Goal: Task Accomplishment & Management: Use online tool/utility

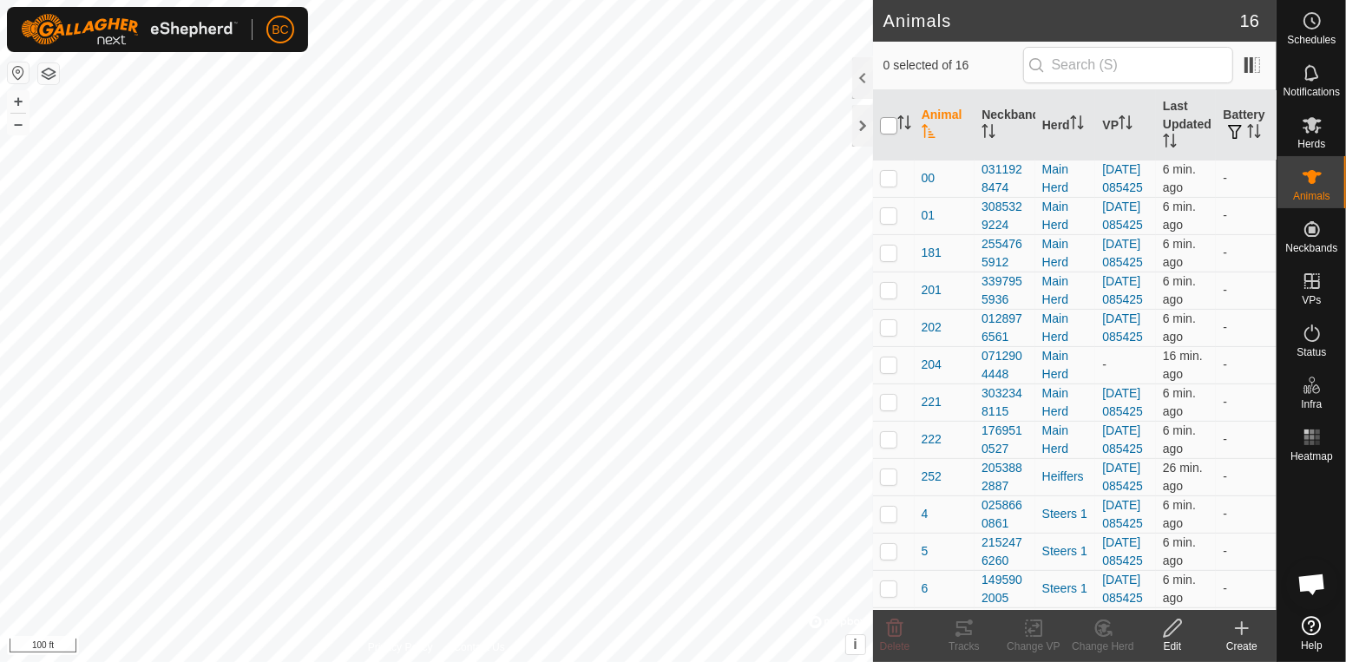
click at [885, 128] on input "checkbox" at bounding box center [888, 125] width 17 height 17
checkbox input "true"
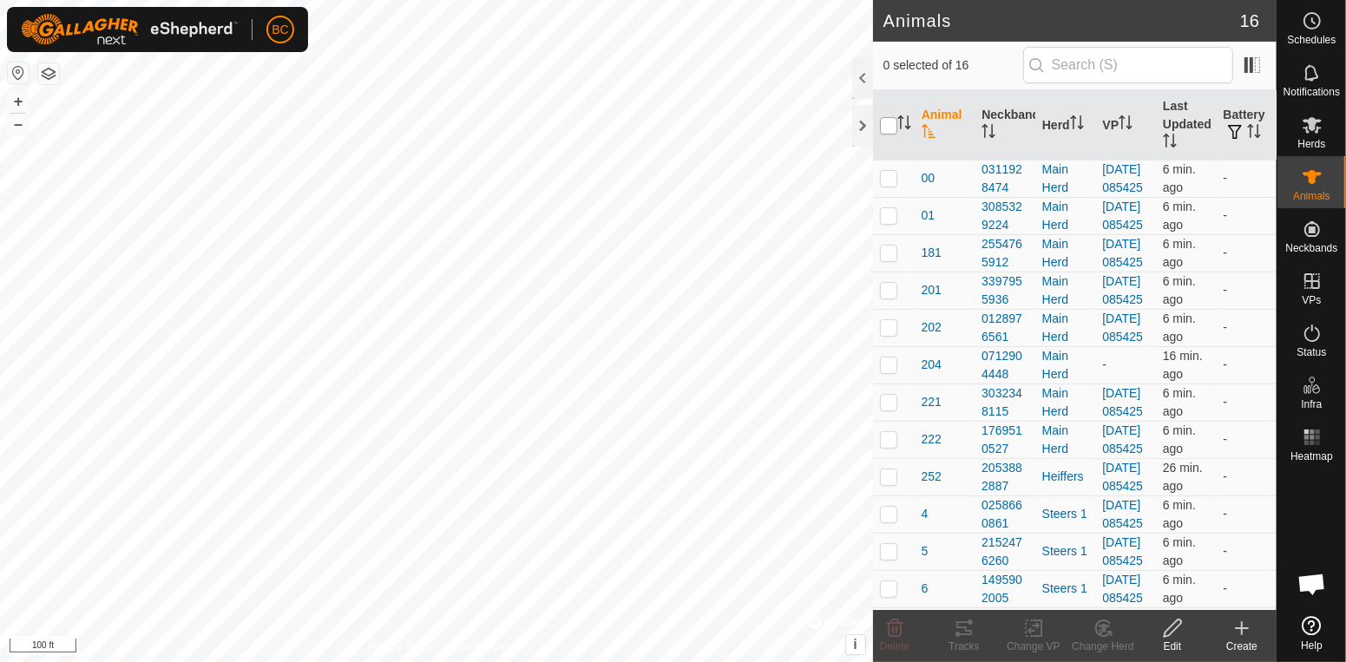
checkbox input "true"
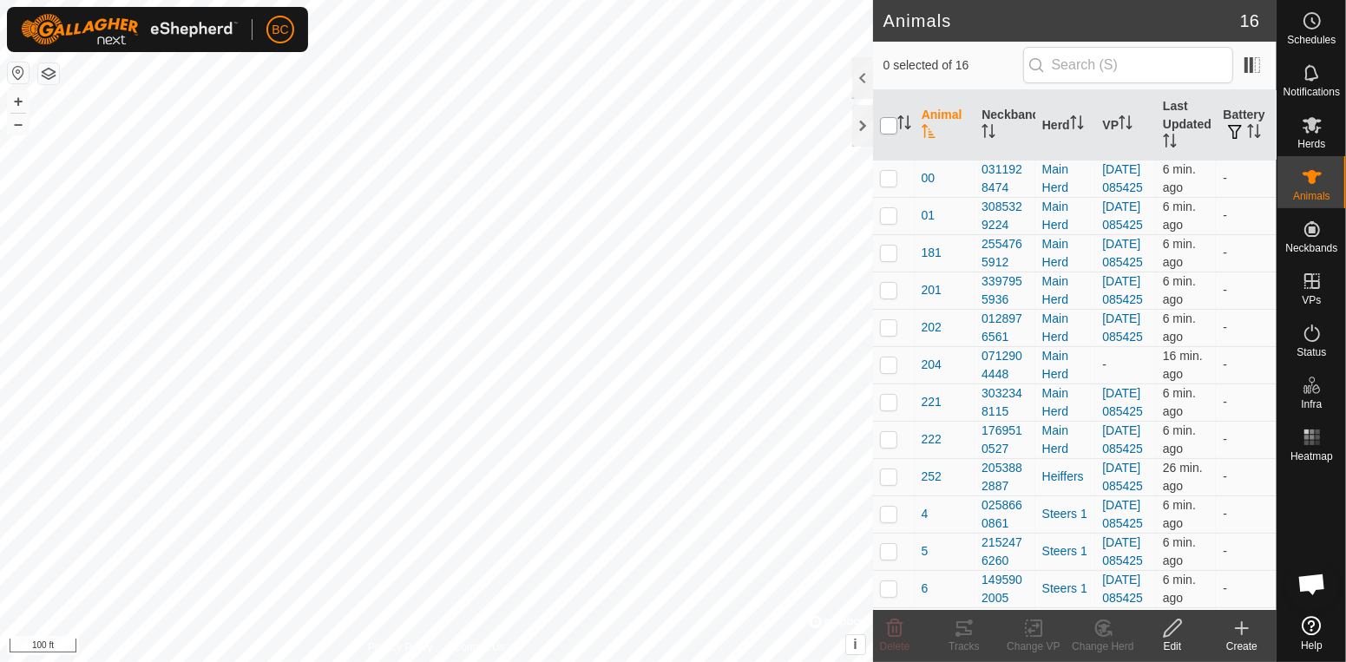
checkbox input "true"
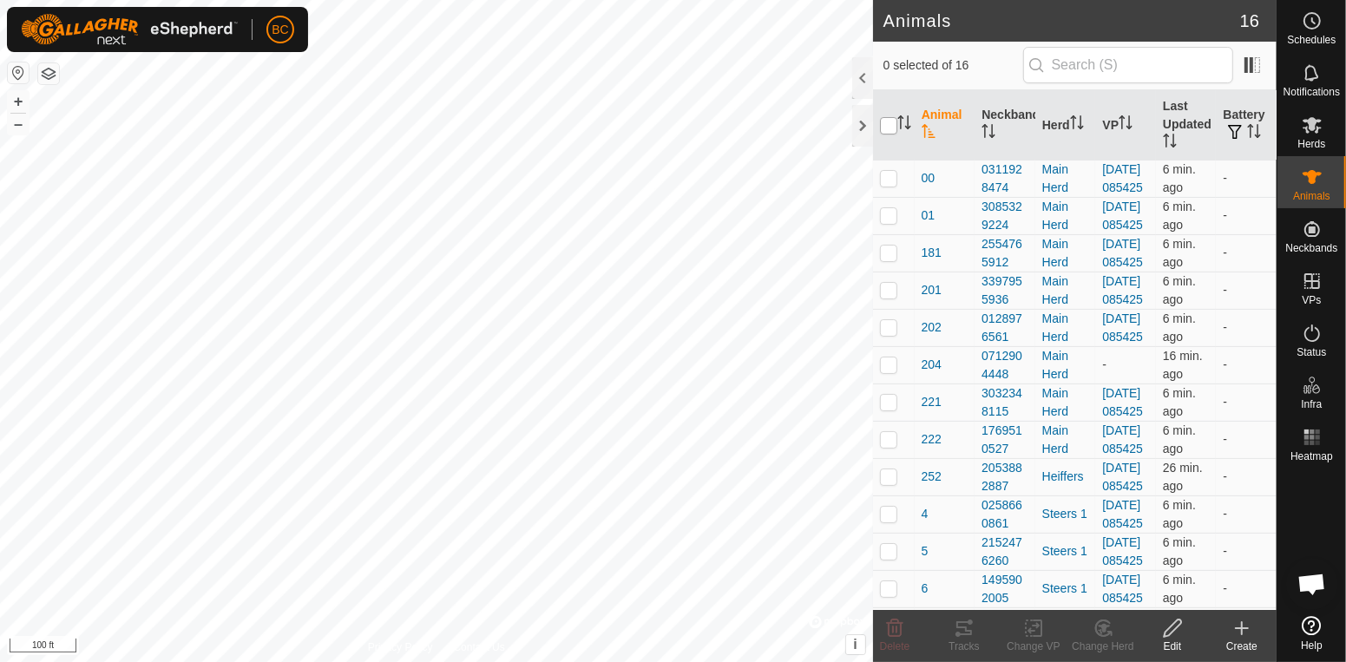
checkbox input "true"
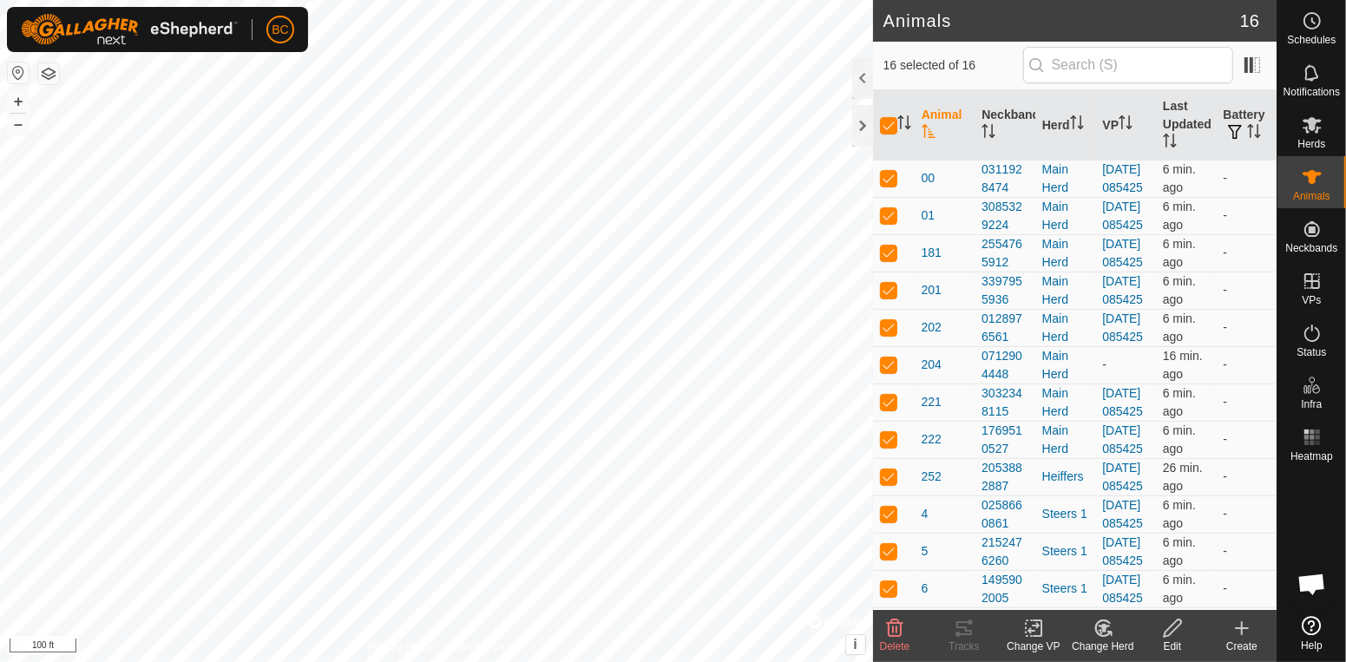
click at [1021, 646] on div "Change VP" at bounding box center [1033, 647] width 69 height 16
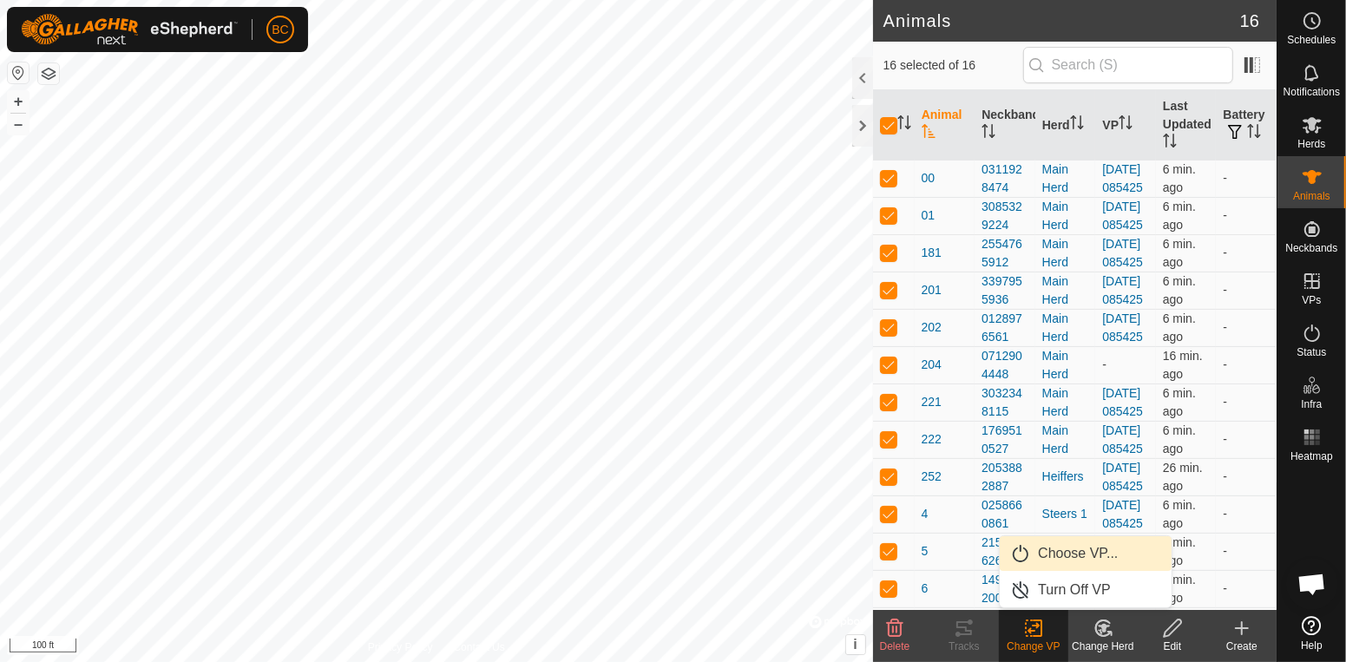
click at [1063, 553] on link "Choose VP..." at bounding box center [1086, 553] width 172 height 35
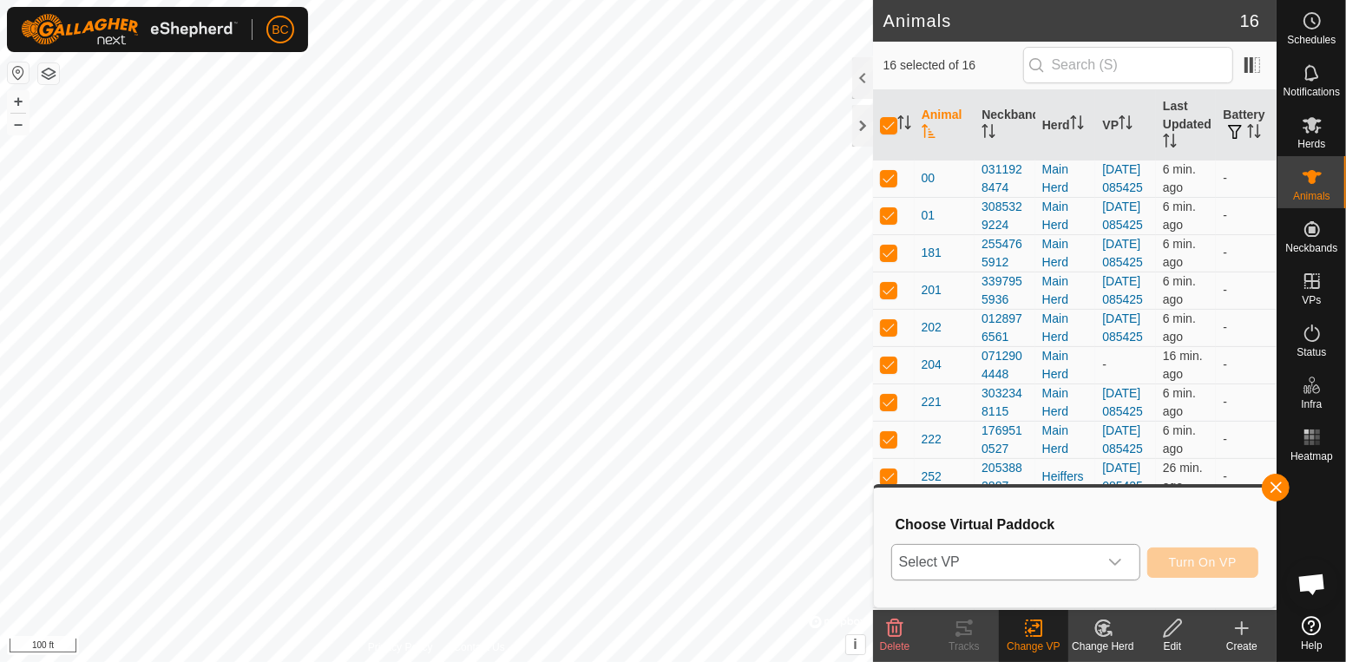
click at [1115, 560] on icon "dropdown trigger" at bounding box center [1115, 562] width 14 height 14
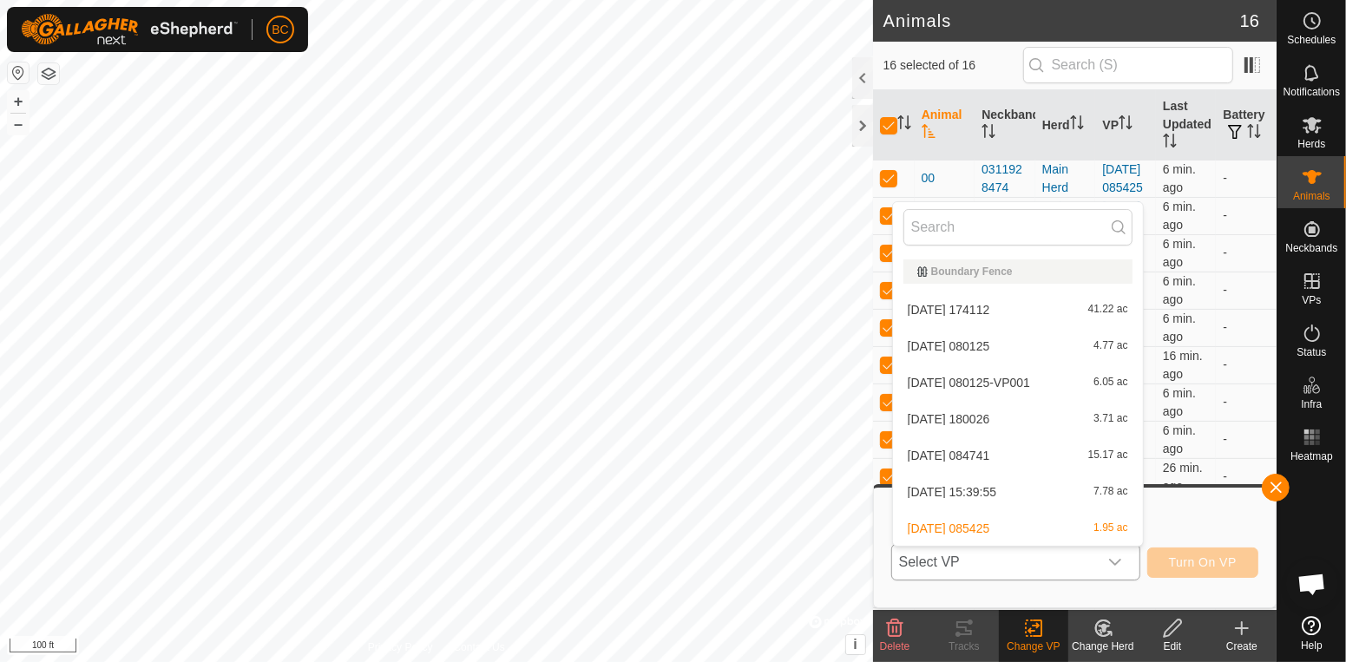
click at [1113, 536] on li "2025-10-08 085425 1.95 ac" at bounding box center [1018, 528] width 250 height 35
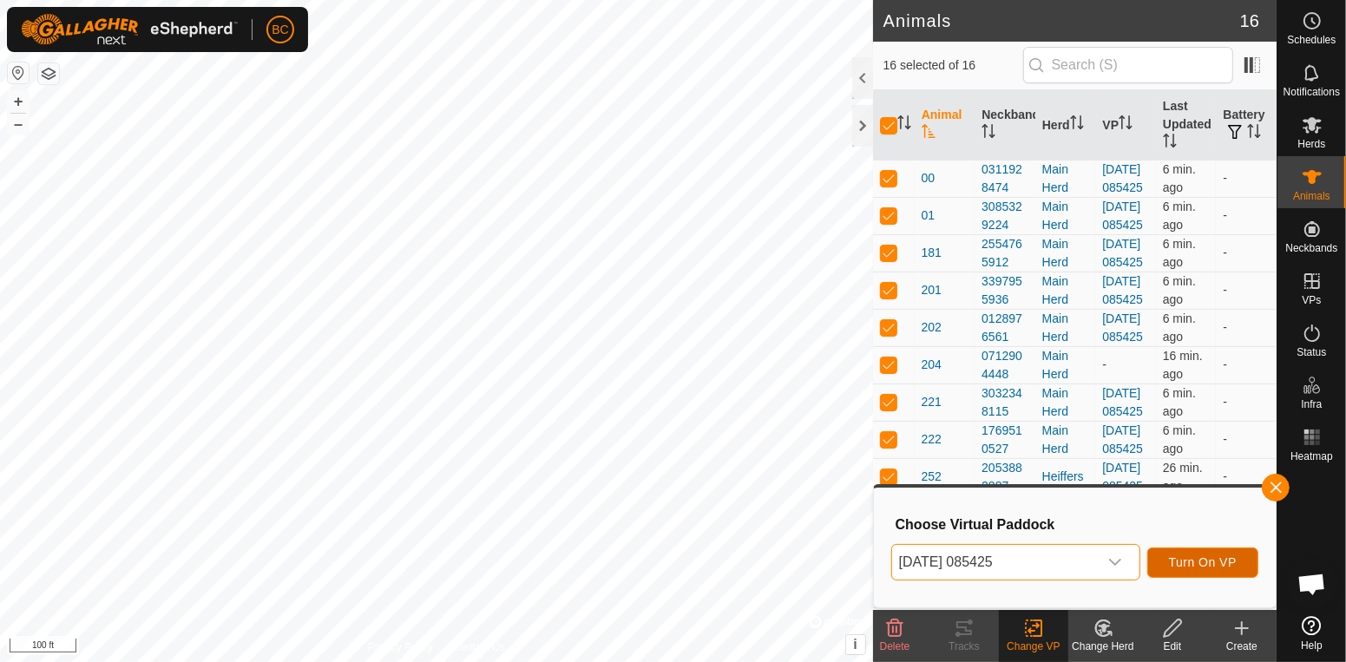
click at [1168, 567] on button "Turn On VP" at bounding box center [1202, 563] width 111 height 30
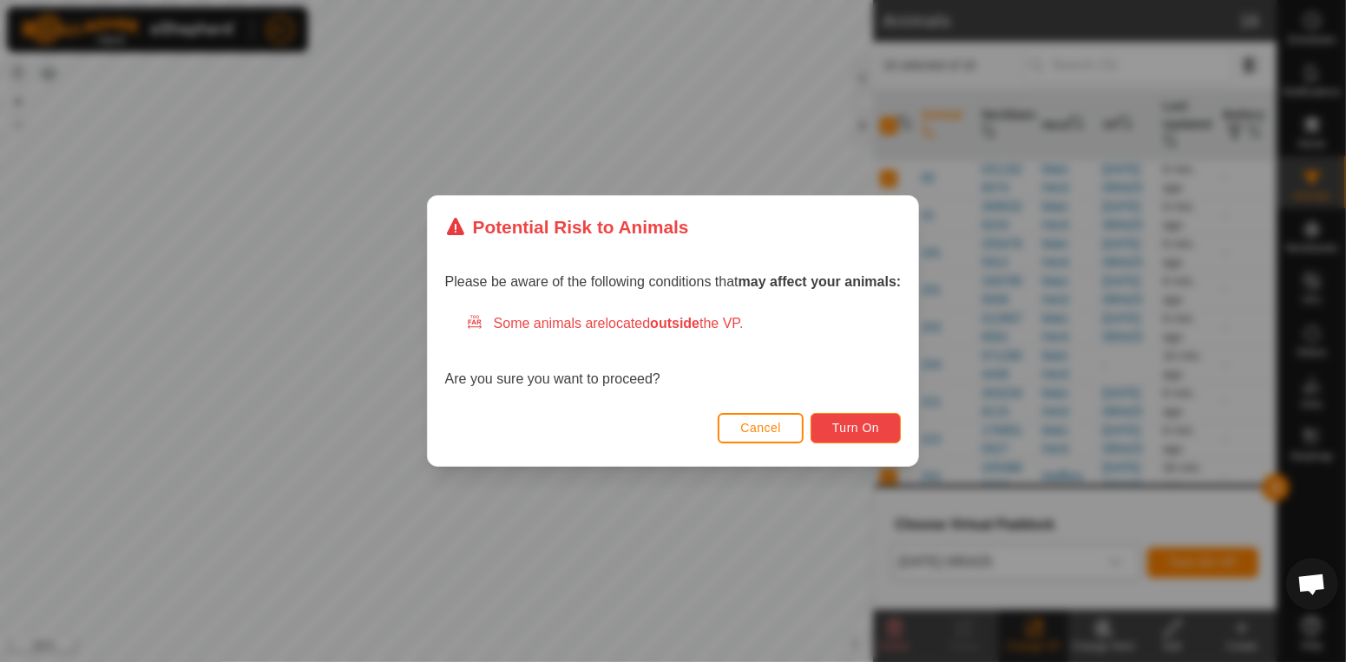
click at [857, 439] on button "Turn On" at bounding box center [856, 428] width 90 height 30
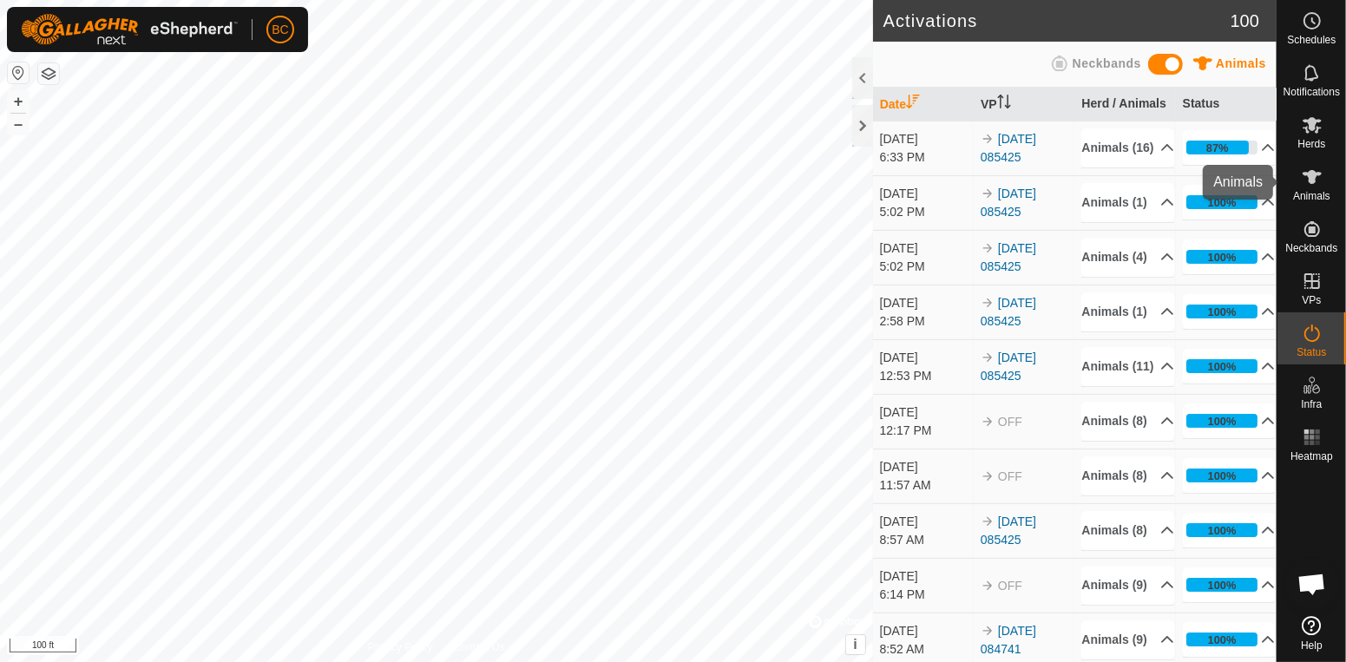
click at [1307, 183] on icon at bounding box center [1312, 177] width 21 height 21
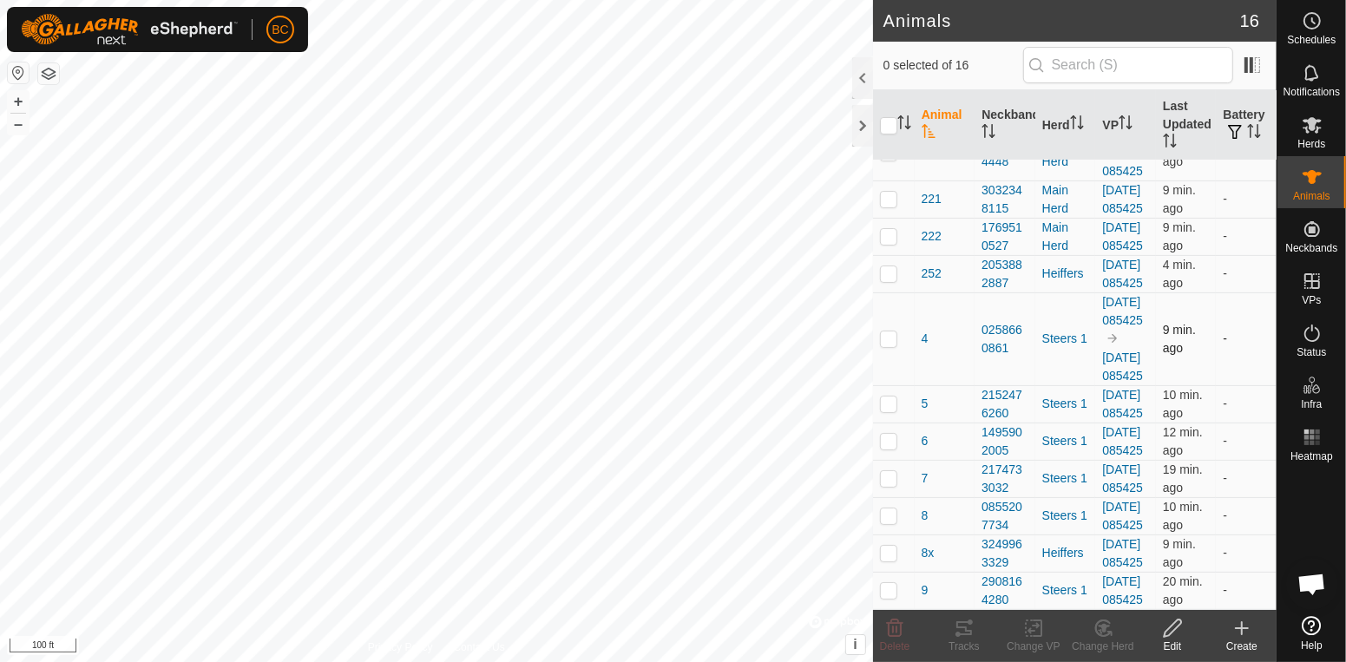
scroll to position [536, 0]
